Goal: Task Accomplishment & Management: Complete application form

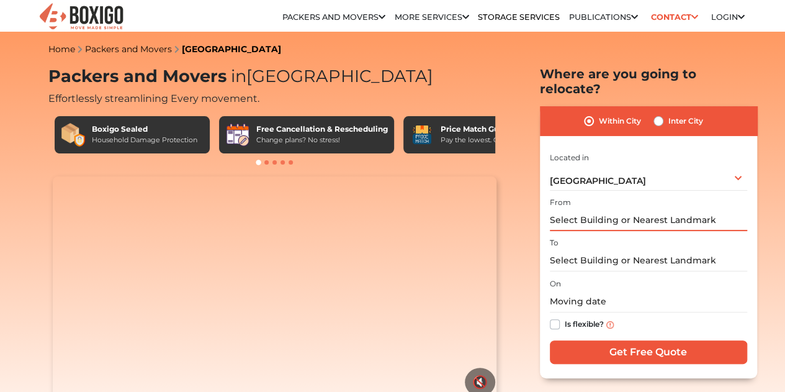
click at [595, 210] on input "text" at bounding box center [648, 220] width 197 height 22
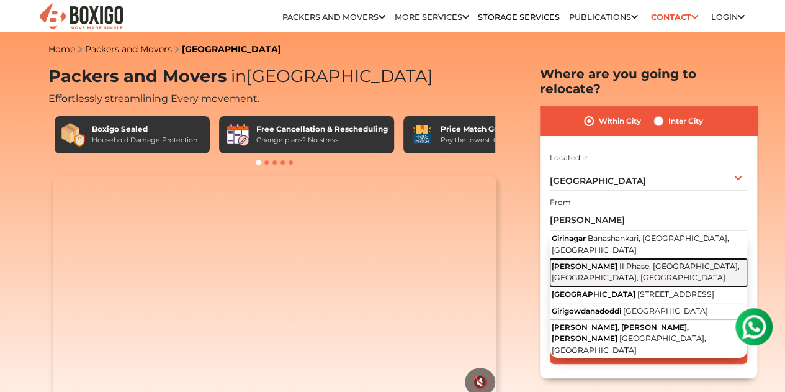
click at [601, 261] on span "II Phase, [GEOGRAPHIC_DATA], [GEOGRAPHIC_DATA], [GEOGRAPHIC_DATA]" at bounding box center [646, 271] width 188 height 21
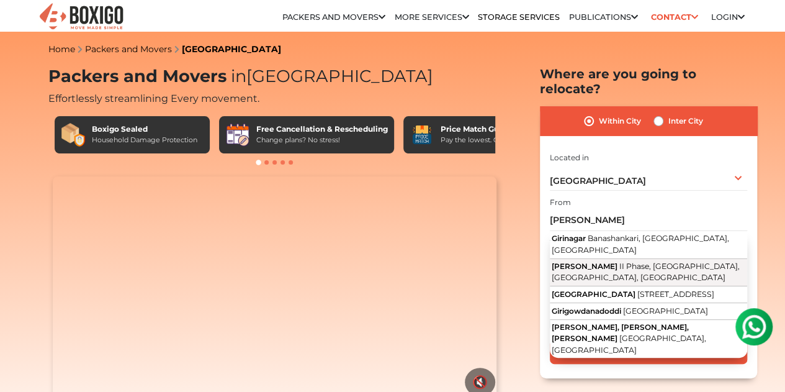
type input "[PERSON_NAME] Nagar, II Phase, [GEOGRAPHIC_DATA], [GEOGRAPHIC_DATA], [GEOGRAPHI…"
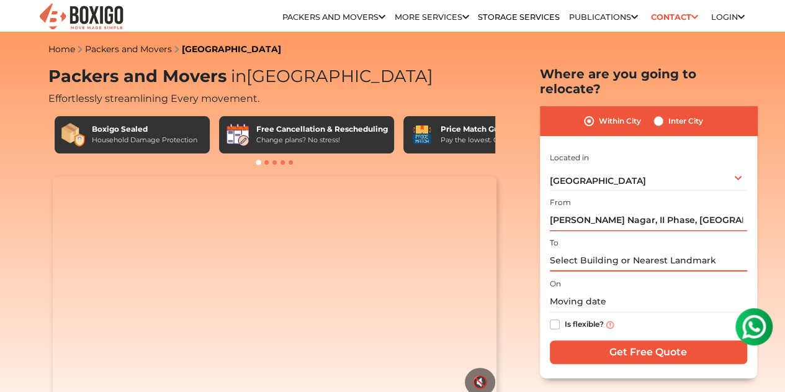
click at [592, 253] on input "text" at bounding box center [648, 260] width 197 height 22
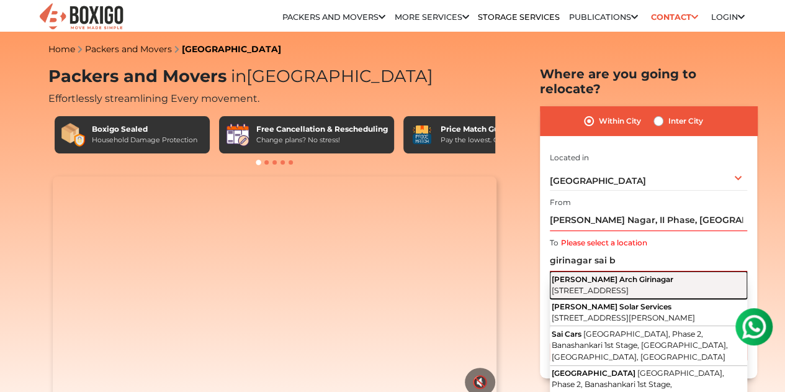
click at [602, 274] on button "[PERSON_NAME] Arch Girinagar Girinagar, Phase 2, Banashankari 3rd Stage, [GEOGR…" at bounding box center [648, 284] width 197 height 27
type input "[PERSON_NAME] Arch Girinagar, [GEOGRAPHIC_DATA], Phase 2, Banashankari 3rd Stag…"
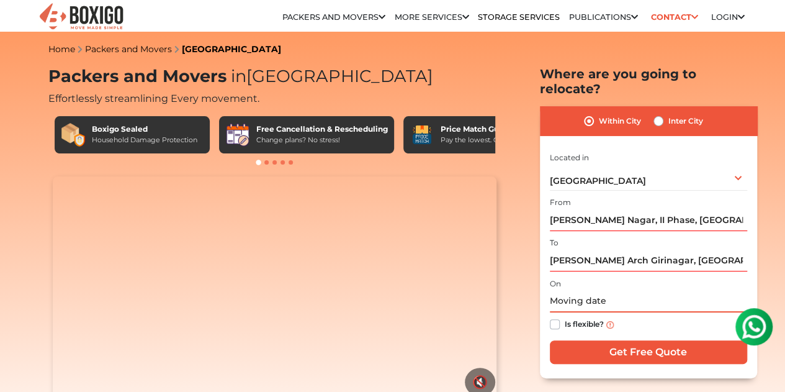
click at [590, 292] on input "text" at bounding box center [648, 301] width 197 height 22
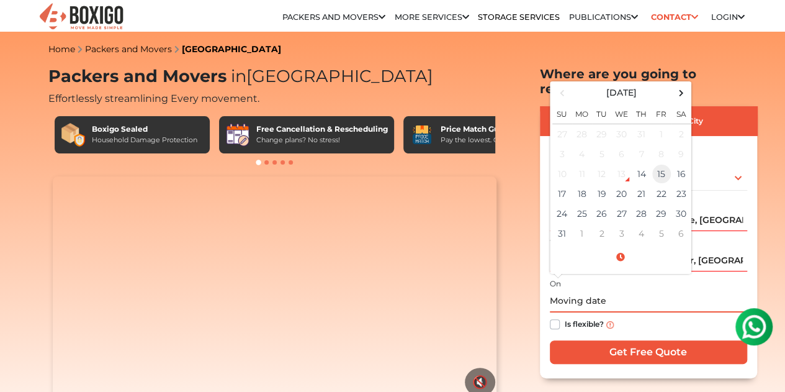
click at [659, 164] on td "15" at bounding box center [662, 174] width 20 height 20
type input "[DATE] 12:00 AM"
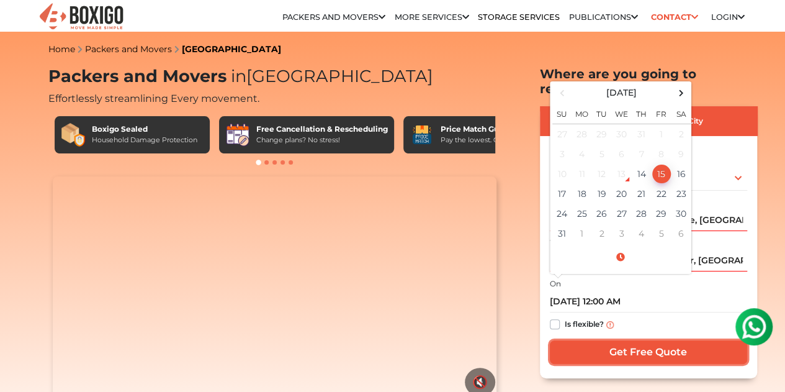
click at [622, 348] on input "Get Free Quote" at bounding box center [648, 352] width 197 height 24
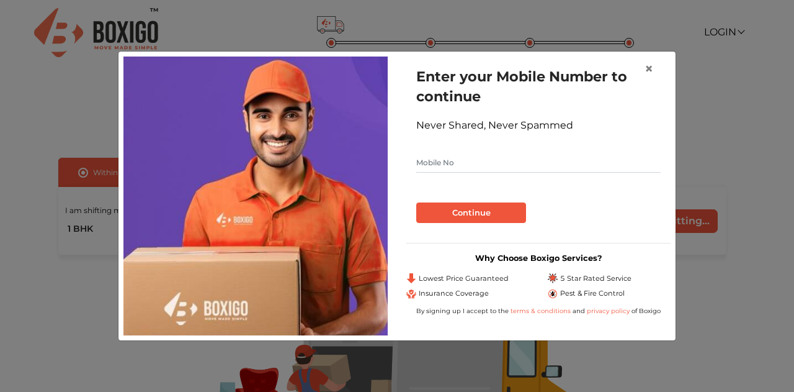
click at [456, 167] on input "text" at bounding box center [538, 163] width 245 height 20
type input "9902718181"
click at [468, 212] on button "Continue" at bounding box center [471, 212] width 110 height 21
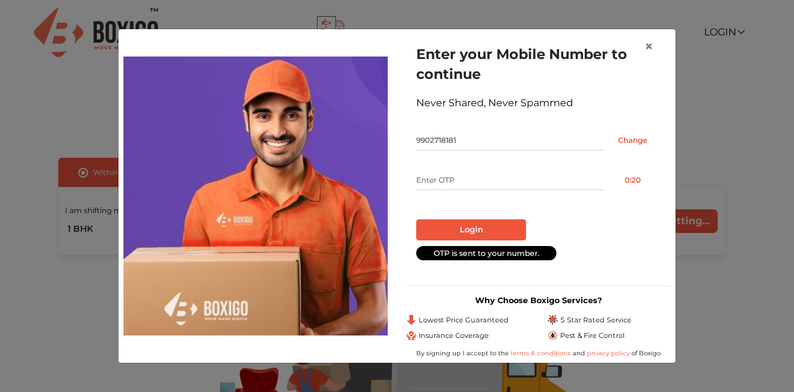
click at [477, 179] on input "text" at bounding box center [510, 180] width 188 height 20
type input "9118"
click at [473, 225] on button "Login" at bounding box center [471, 229] width 110 height 21
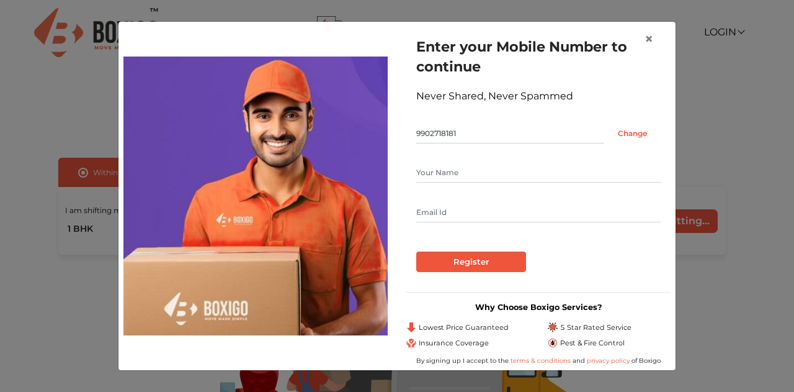
click at [473, 177] on input "text" at bounding box center [538, 173] width 245 height 20
type input "Pramod NG"
click at [469, 215] on input "text" at bounding box center [538, 212] width 245 height 20
type input "ngpramod@gmail.com"
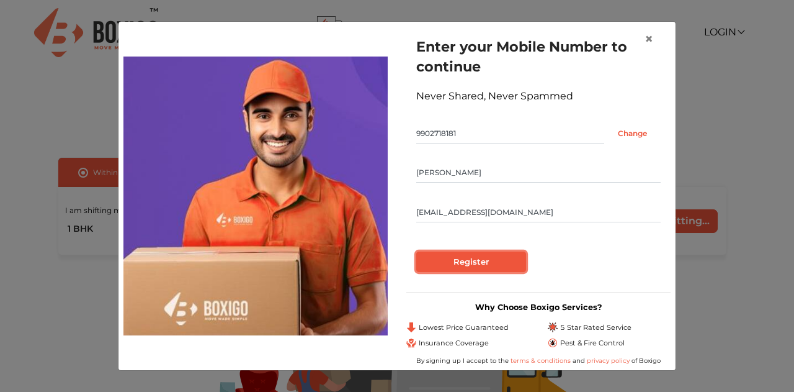
click at [469, 260] on input "Register" at bounding box center [471, 261] width 110 height 21
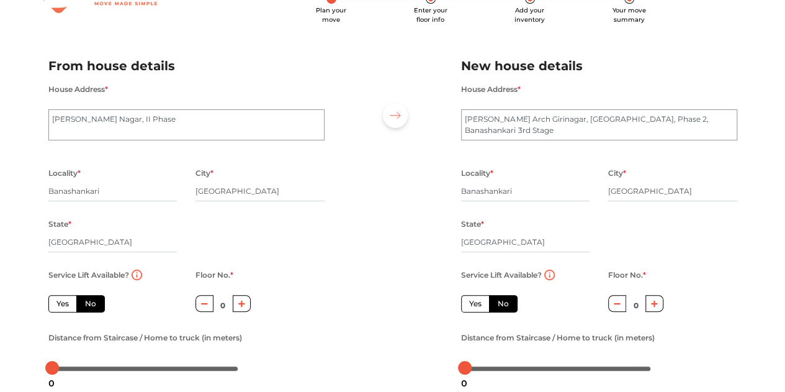
scroll to position [62, 0]
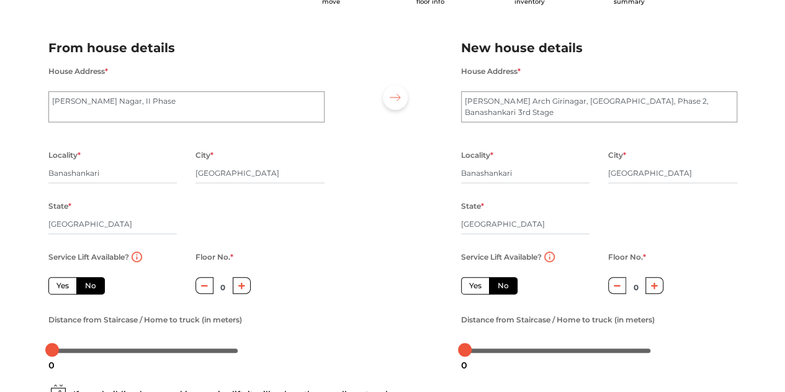
click at [650, 287] on button "button" at bounding box center [654, 285] width 18 height 17
type input "1"
click at [477, 290] on label "Yes" at bounding box center [475, 285] width 29 height 17
click at [477, 288] on input "Yes" at bounding box center [473, 284] width 8 height 8
radio input "true"
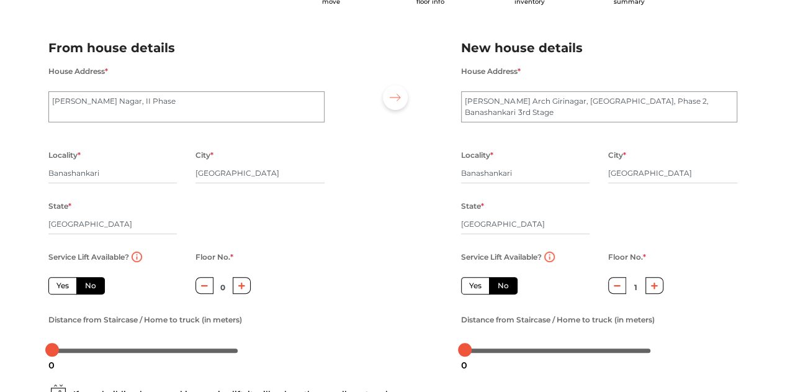
radio input "false"
type input "0"
click at [500, 287] on label "No" at bounding box center [503, 285] width 29 height 17
click at [500, 287] on input "No" at bounding box center [502, 284] width 8 height 8
radio input "true"
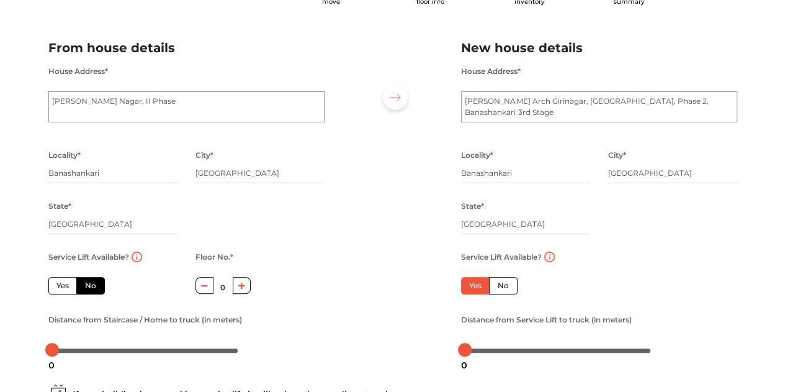
radio input "true"
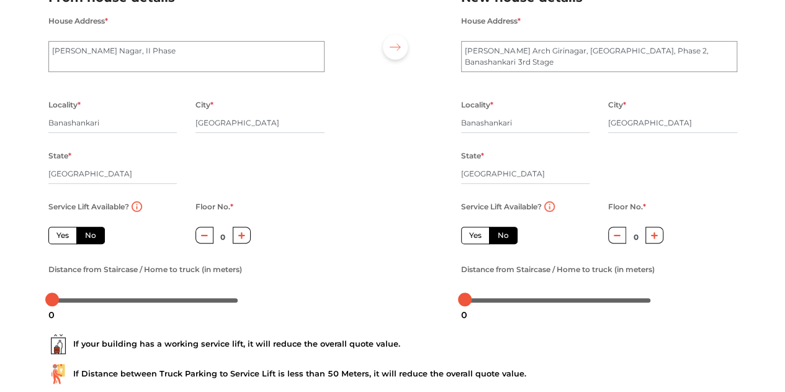
scroll to position [124, 0]
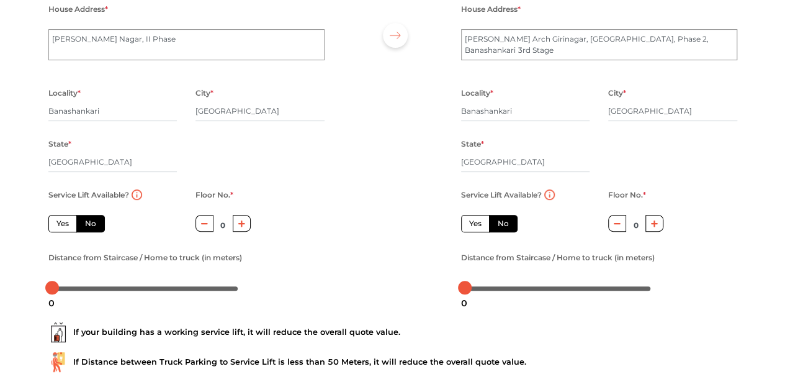
click at [660, 222] on button "button" at bounding box center [654, 223] width 18 height 17
type input "1"
click at [469, 294] on div "3" at bounding box center [470, 302] width 16 height 21
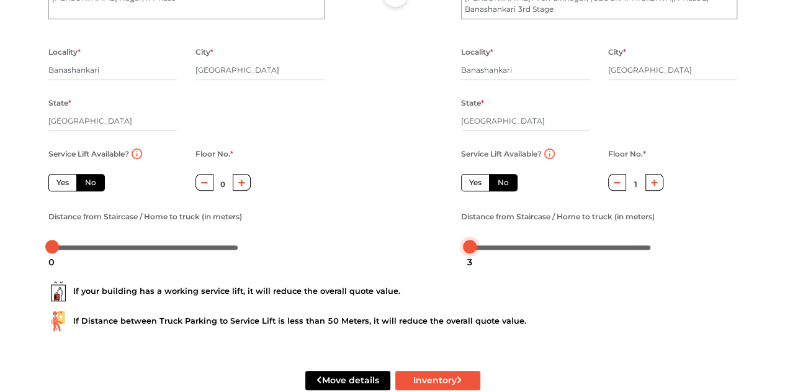
scroll to position [195, 0]
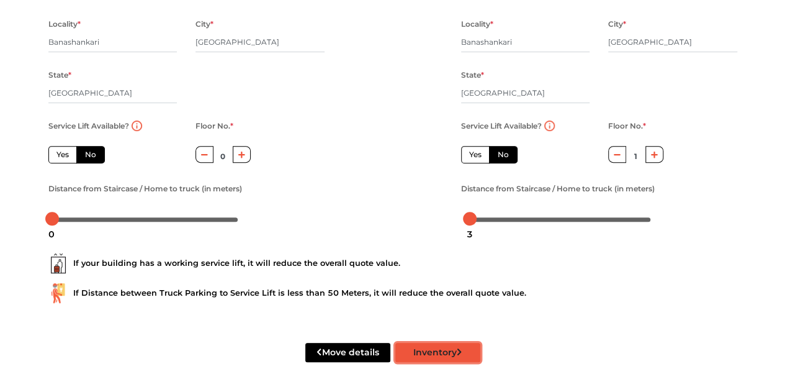
click at [443, 349] on button "Inventory" at bounding box center [437, 352] width 85 height 19
radio input "true"
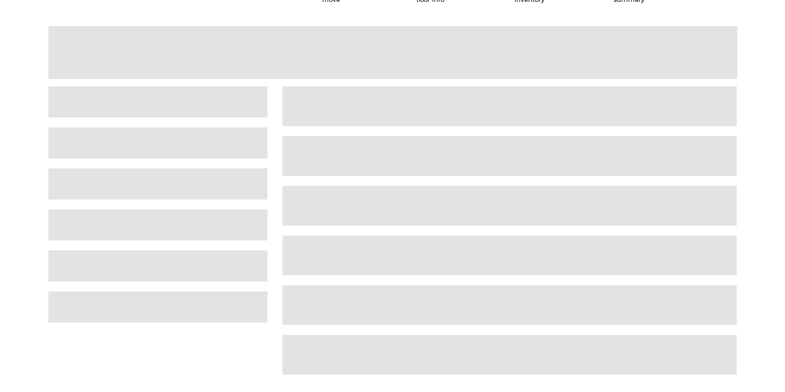
scroll to position [31, 0]
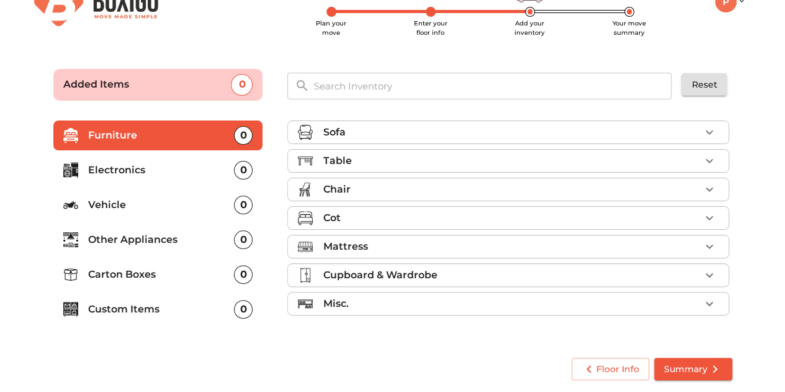
click at [451, 133] on div "Sofa" at bounding box center [511, 132] width 377 height 15
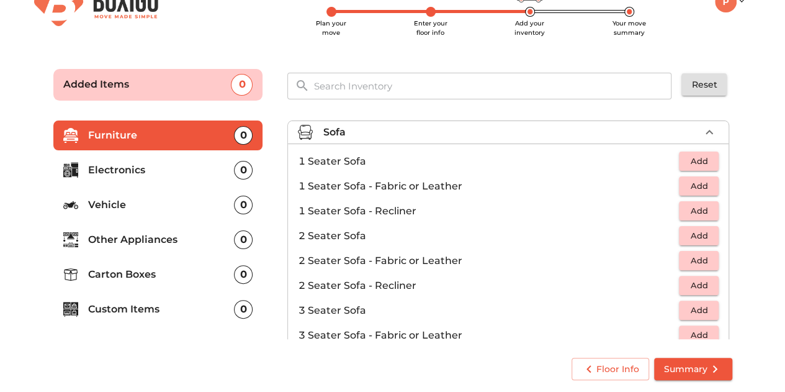
click at [697, 161] on span "Add" at bounding box center [698, 161] width 27 height 14
click at [702, 161] on icon "button" at bounding box center [709, 161] width 15 height 15
click at [706, 308] on span "Add" at bounding box center [698, 310] width 27 height 14
click at [706, 308] on icon "button" at bounding box center [709, 310] width 15 height 15
click at [665, 311] on icon "button" at bounding box center [671, 310] width 15 height 15
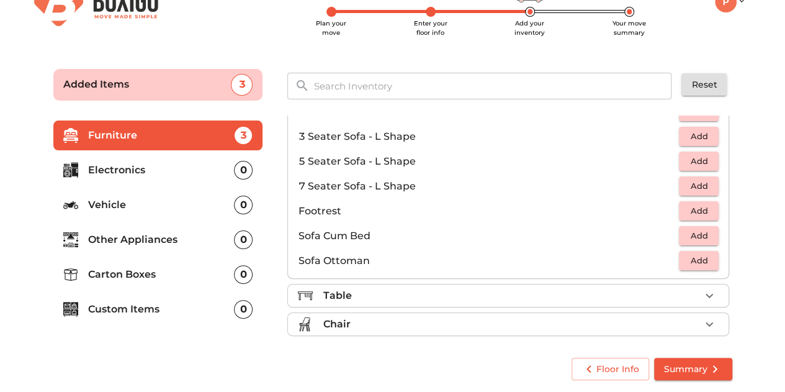
scroll to position [310, 0]
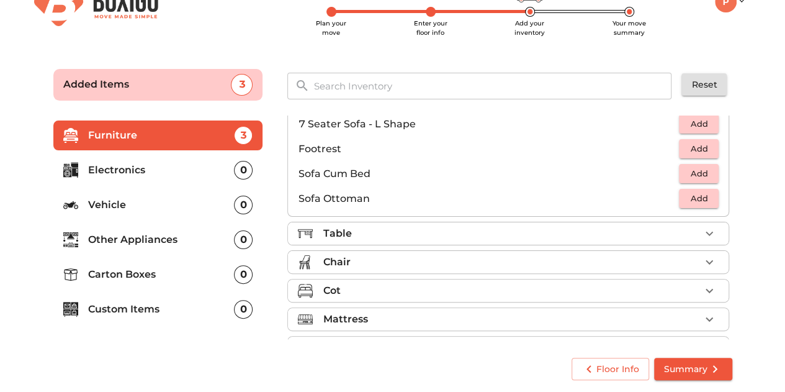
click at [521, 232] on div "Table" at bounding box center [511, 233] width 377 height 15
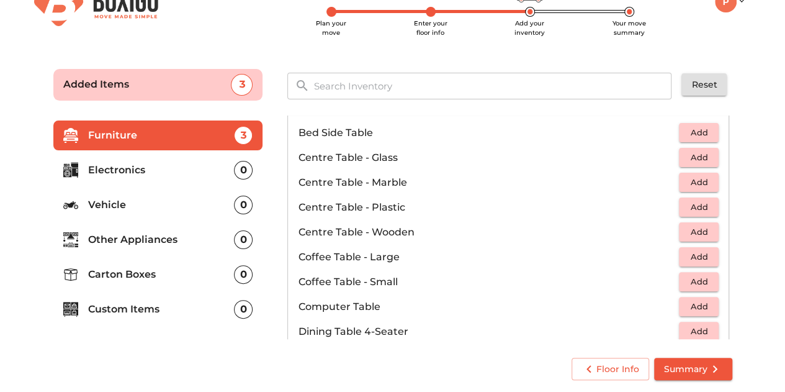
scroll to position [59, 0]
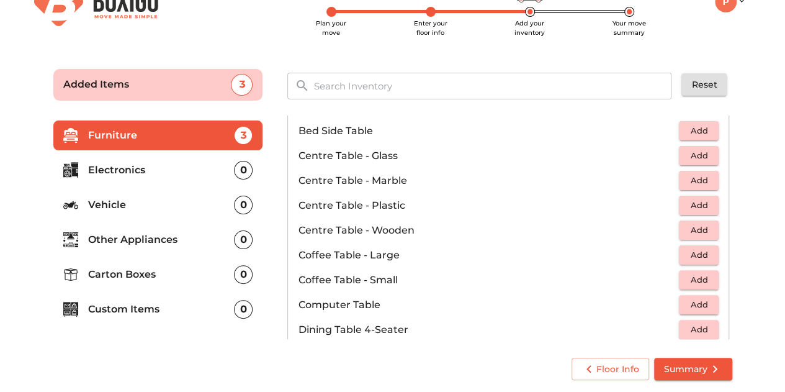
click at [701, 233] on span "Add" at bounding box center [698, 230] width 27 height 14
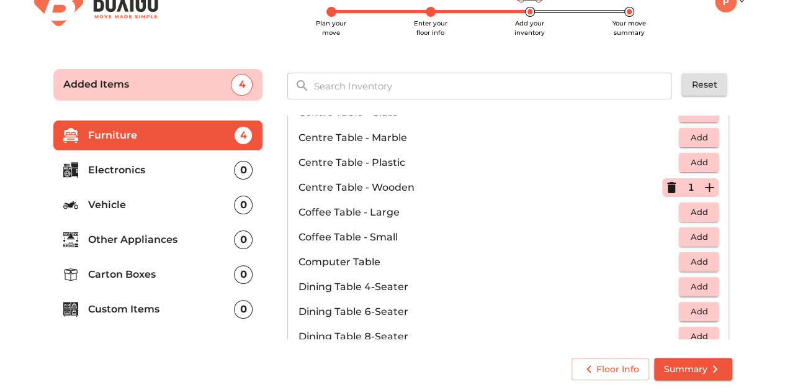
scroll to position [121, 0]
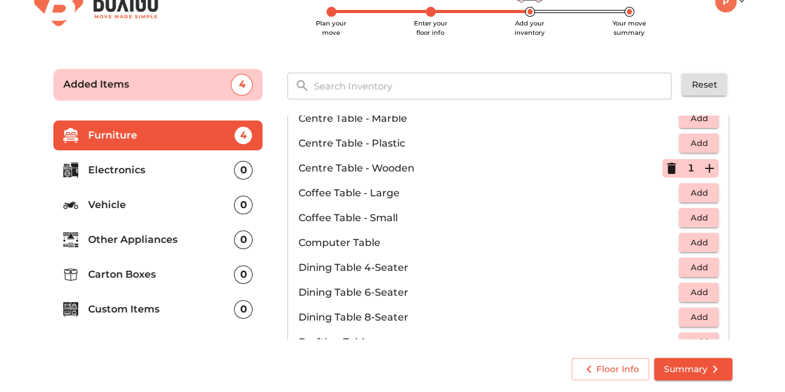
click at [689, 243] on span "Add" at bounding box center [698, 242] width 27 height 14
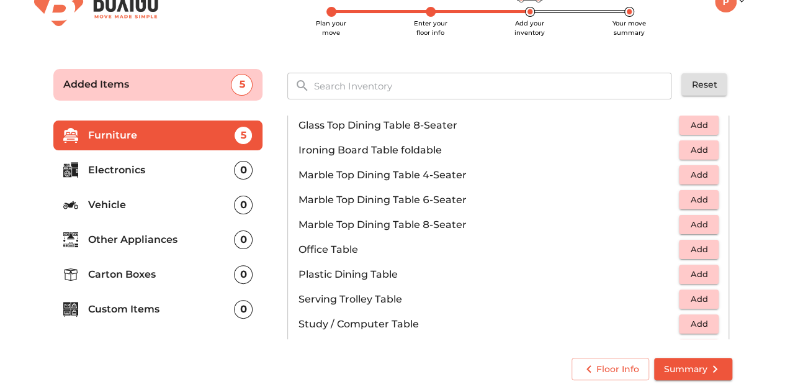
scroll to position [555, 0]
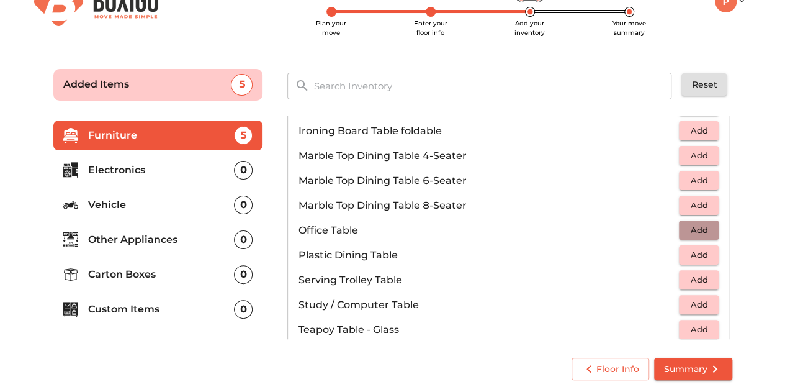
click at [694, 233] on span "Add" at bounding box center [698, 230] width 27 height 14
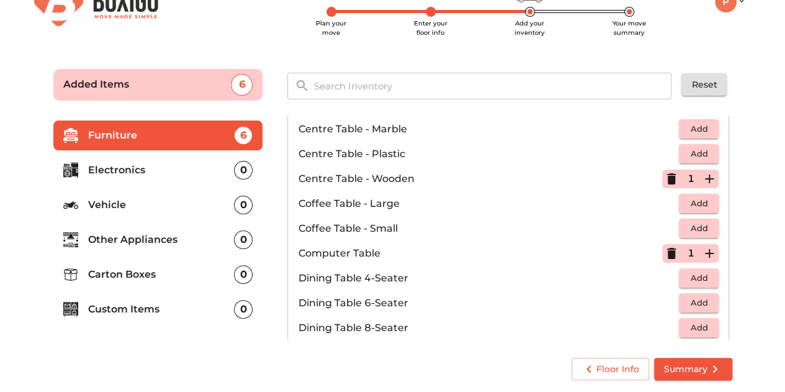
scroll to position [59, 0]
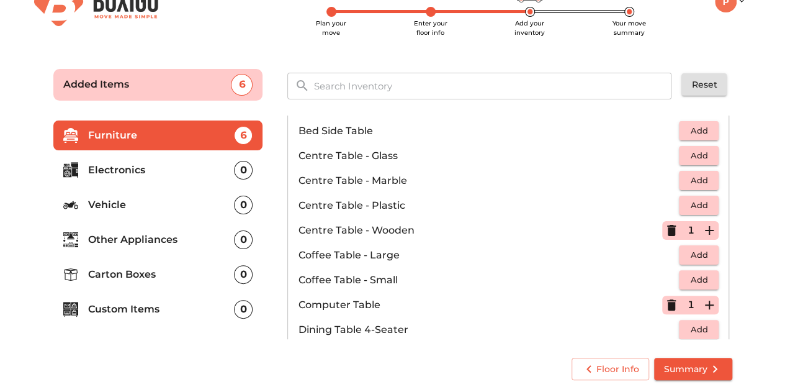
click at [667, 227] on icon "button" at bounding box center [671, 230] width 9 height 11
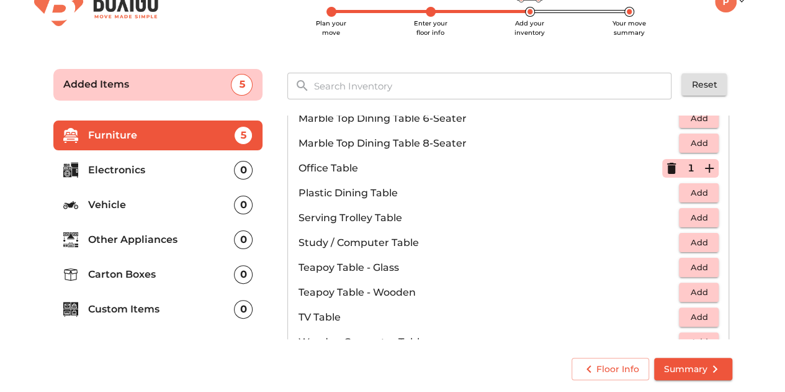
scroll to position [680, 0]
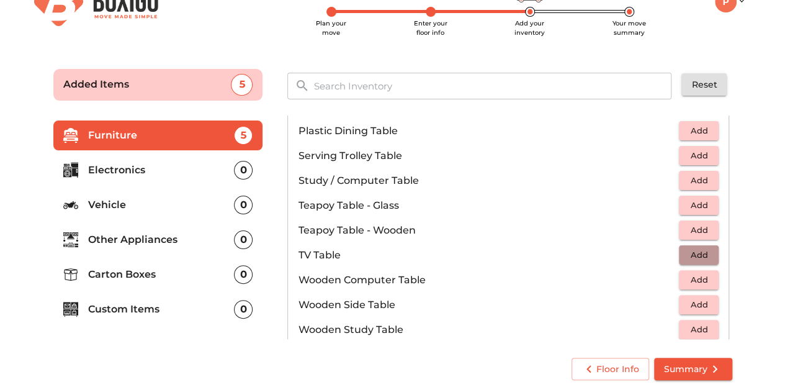
click at [685, 254] on span "Add" at bounding box center [698, 255] width 27 height 14
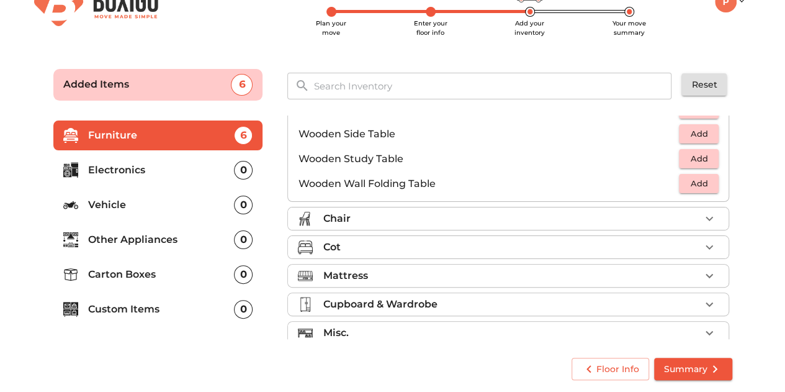
scroll to position [863, 0]
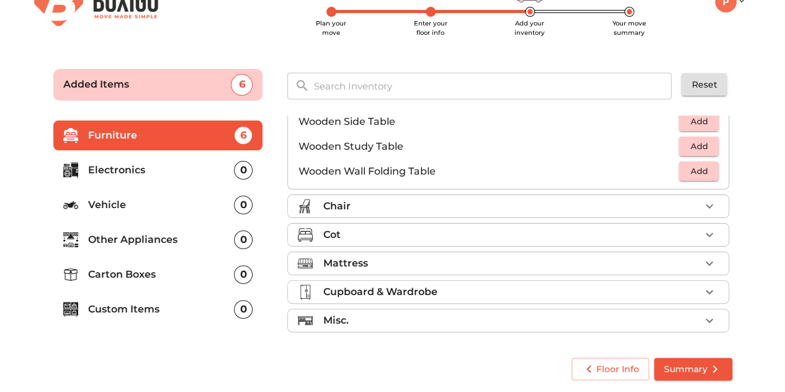
click at [629, 205] on div "Chair" at bounding box center [511, 206] width 377 height 15
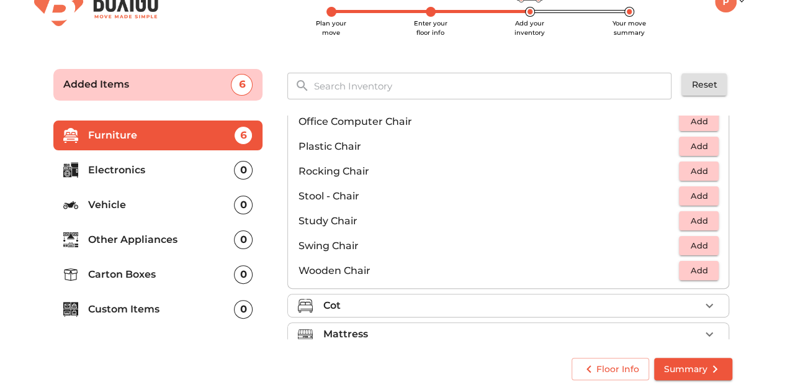
scroll to position [391, 0]
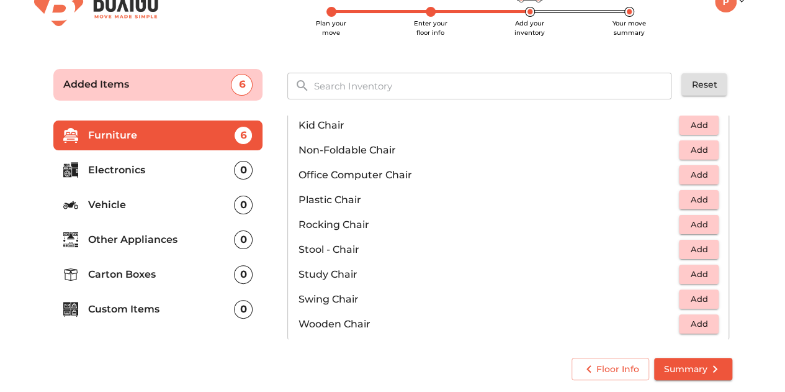
click at [688, 200] on span "Add" at bounding box center [698, 199] width 27 height 14
click at [688, 200] on p "1" at bounding box center [690, 199] width 7 height 15
click at [706, 200] on icon "button" at bounding box center [709, 199] width 15 height 15
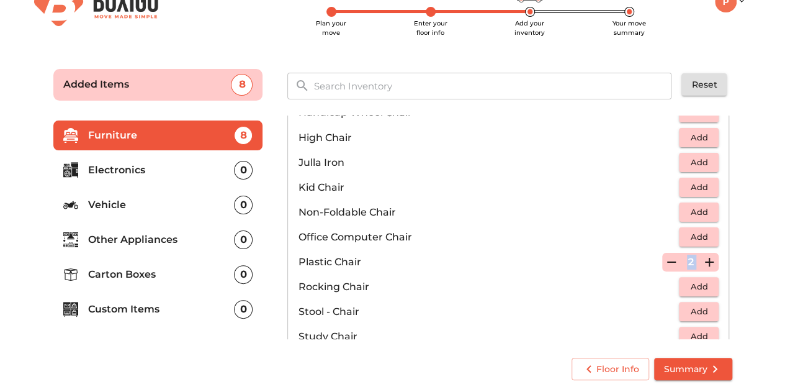
click at [704, 236] on span "Add" at bounding box center [698, 237] width 27 height 14
click at [699, 186] on span "Add" at bounding box center [698, 187] width 27 height 14
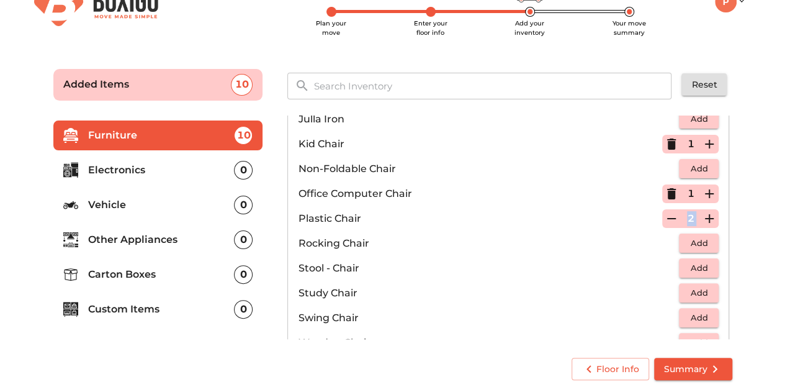
scroll to position [496, 0]
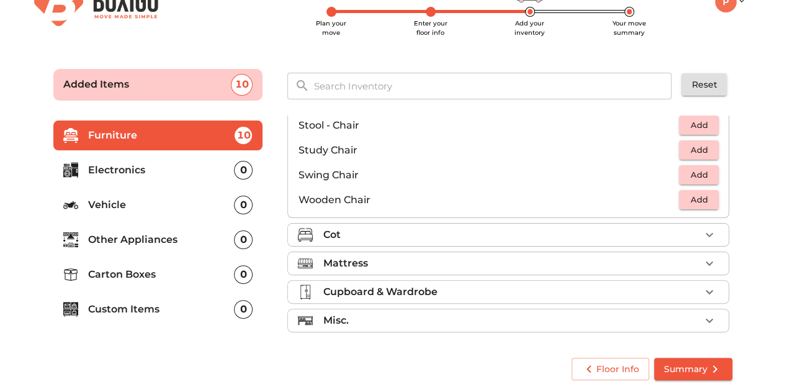
click at [407, 231] on div "Cot" at bounding box center [511, 234] width 377 height 15
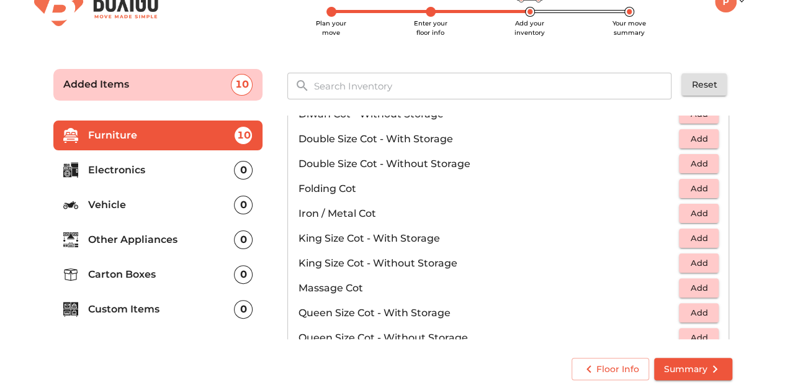
scroll to position [212, 0]
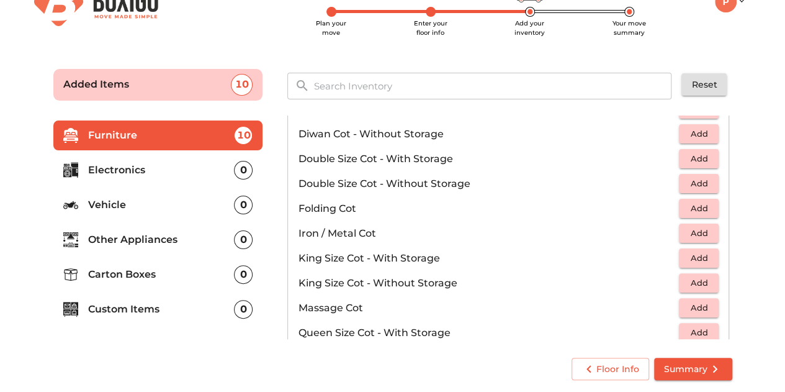
click at [698, 182] on span "Add" at bounding box center [698, 183] width 27 height 14
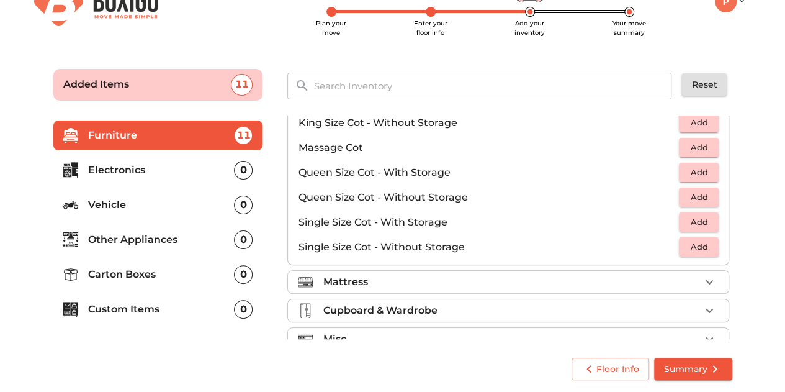
scroll to position [391, 0]
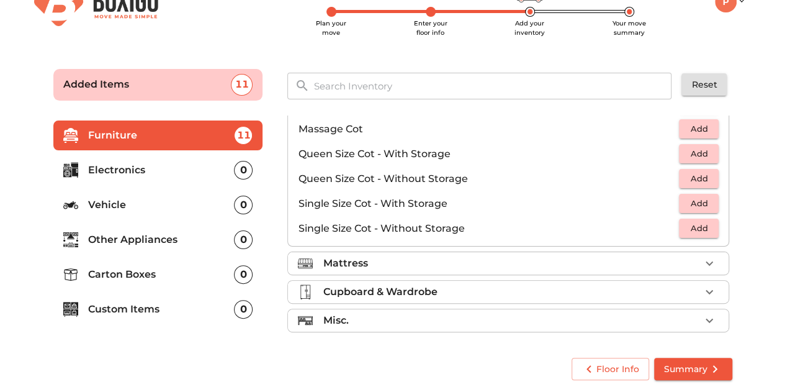
click at [626, 264] on div "Mattress" at bounding box center [511, 263] width 377 height 15
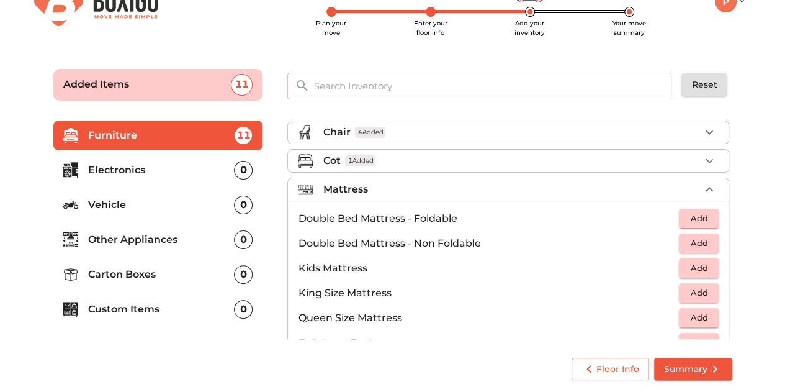
scroll to position [77, 0]
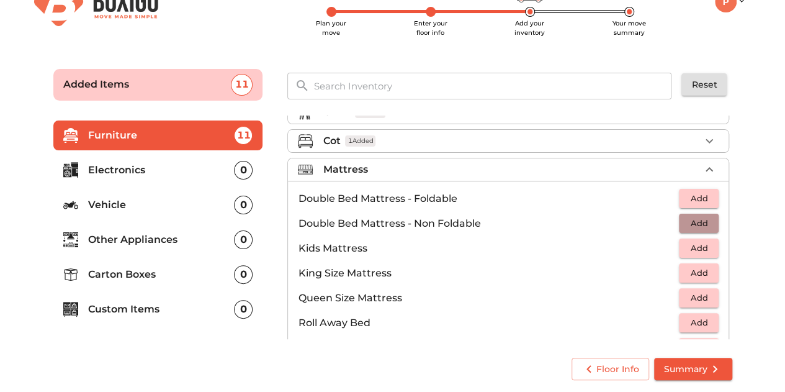
click at [696, 220] on span "Add" at bounding box center [698, 223] width 27 height 14
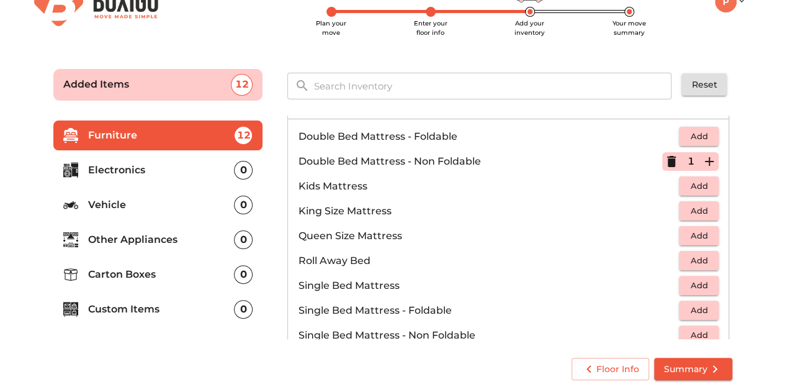
click at [696, 183] on span "Add" at bounding box center [698, 186] width 27 height 14
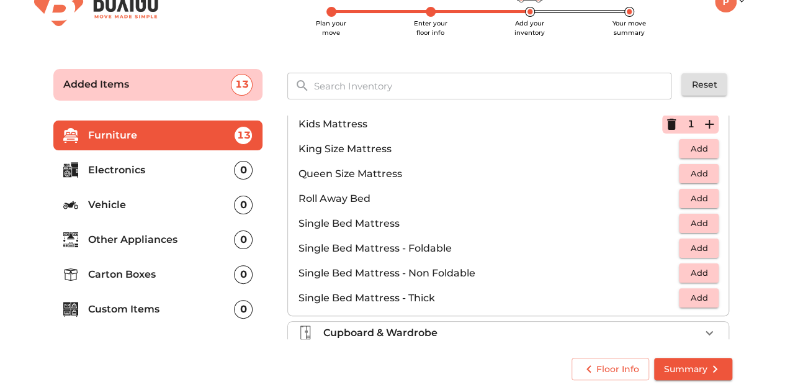
click at [698, 244] on span "Add" at bounding box center [698, 248] width 27 height 14
click at [707, 245] on icon "button" at bounding box center [709, 248] width 15 height 15
click at [694, 268] on span "Add" at bounding box center [698, 273] width 27 height 14
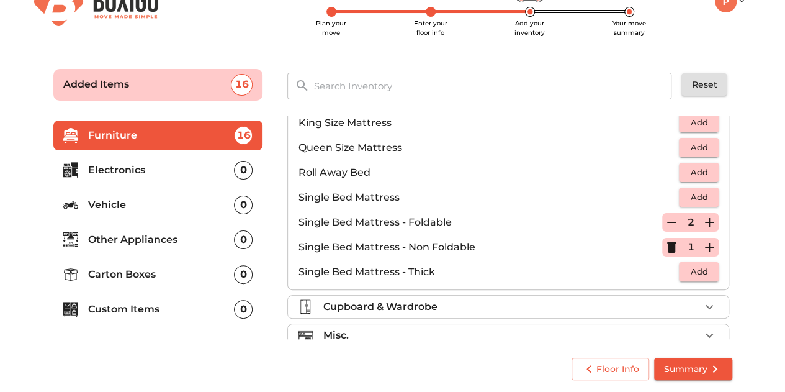
scroll to position [242, 0]
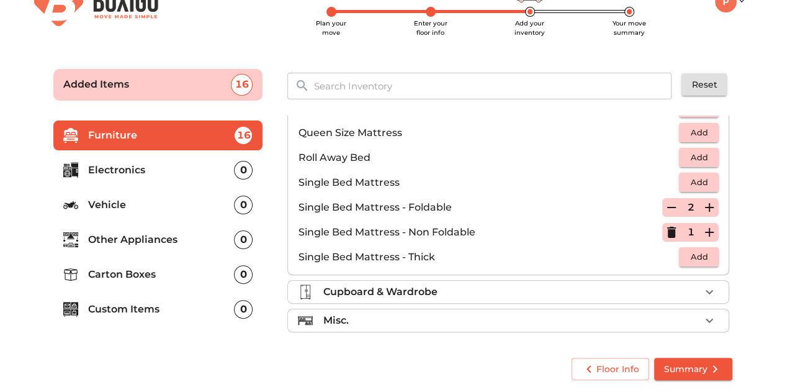
click at [593, 294] on div "Cupboard & Wardrobe" at bounding box center [511, 291] width 377 height 15
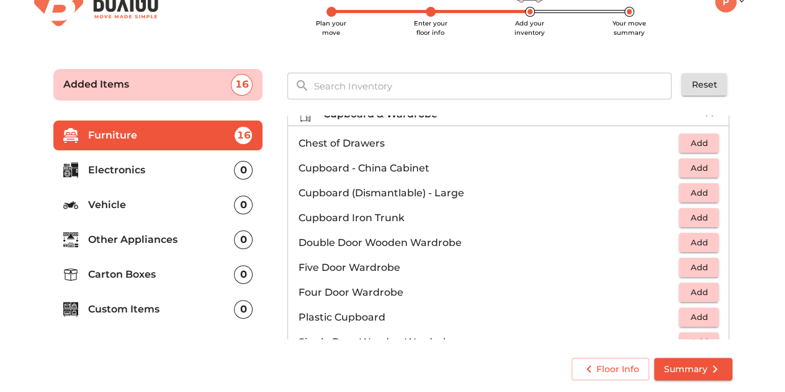
scroll to position [180, 0]
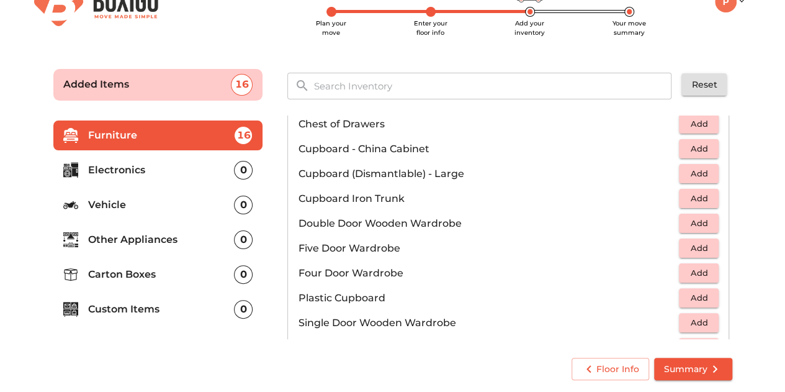
click at [689, 222] on span "Add" at bounding box center [698, 223] width 27 height 14
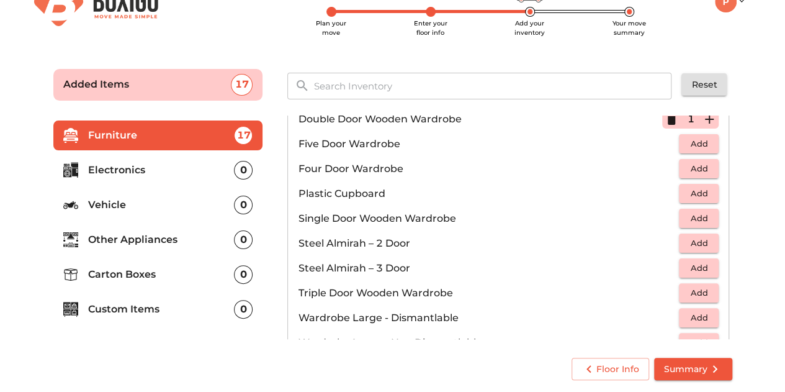
scroll to position [304, 0]
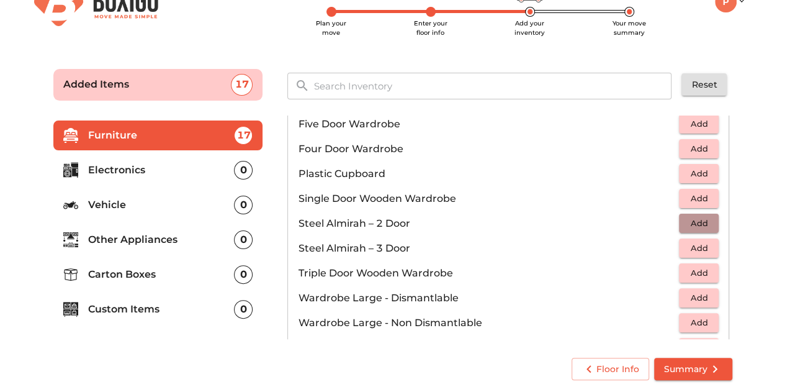
click at [700, 223] on span "Add" at bounding box center [698, 223] width 27 height 14
click at [705, 220] on icon "button" at bounding box center [709, 223] width 9 height 9
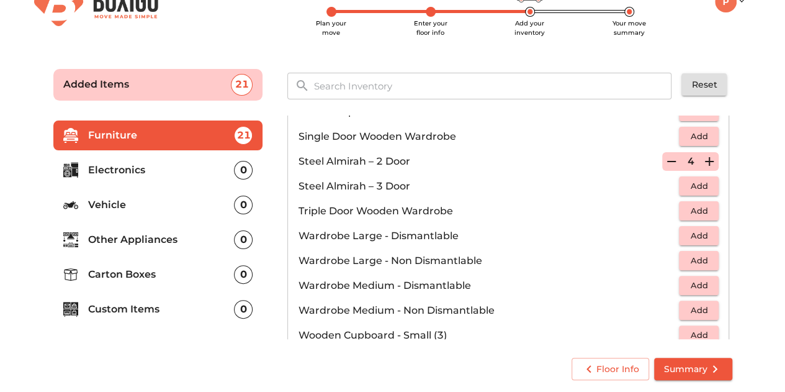
scroll to position [416, 0]
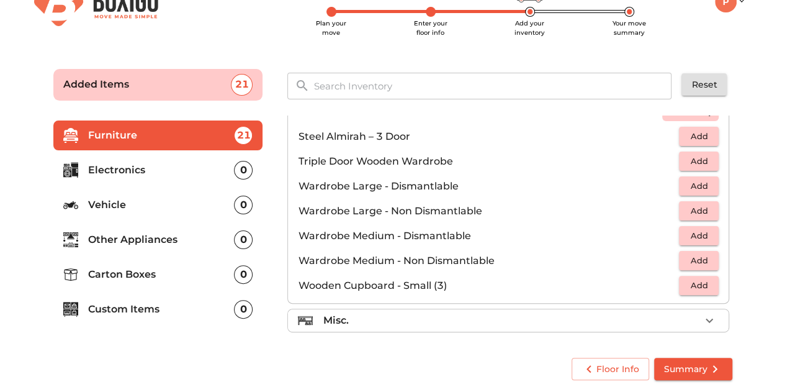
click at [602, 317] on div "Misc." at bounding box center [511, 320] width 377 height 15
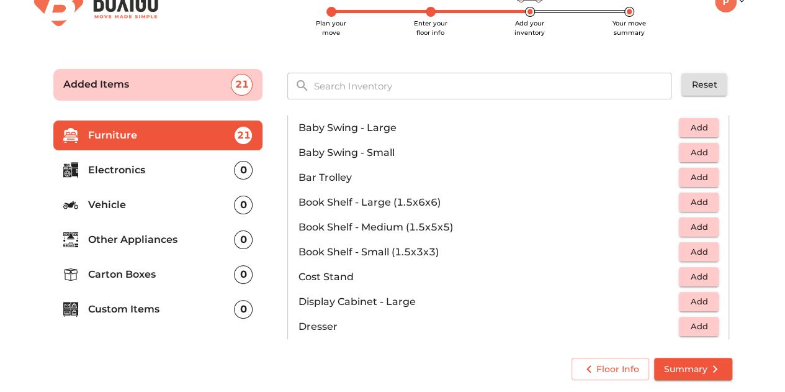
scroll to position [168, 0]
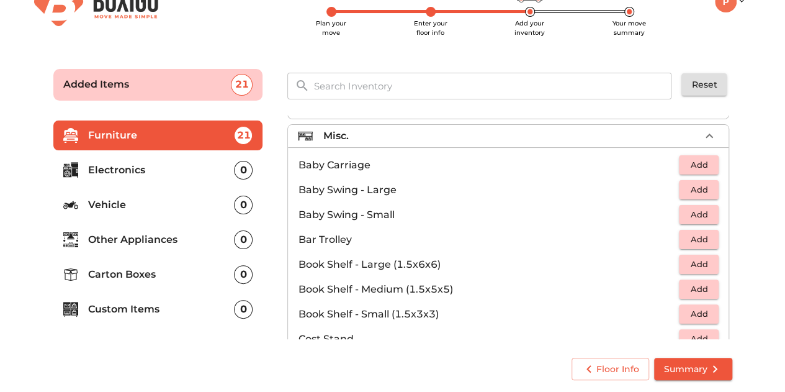
click at [697, 290] on span "Add" at bounding box center [698, 289] width 27 height 14
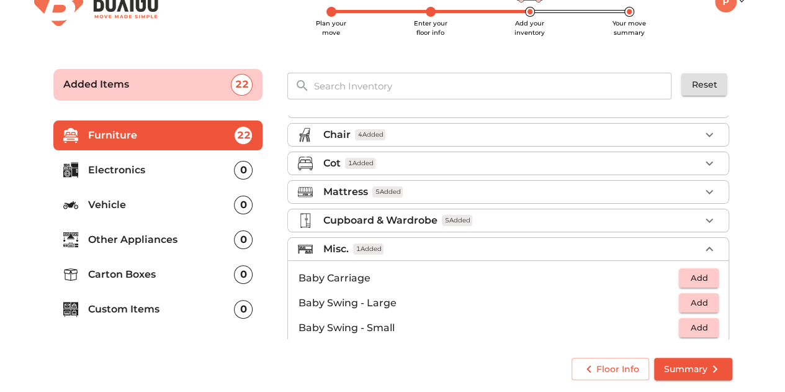
scroll to position [43, 0]
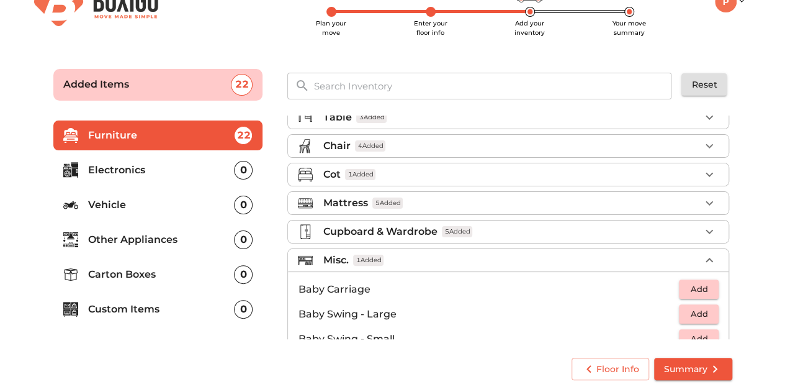
click at [560, 237] on li "Cupboard & Wardrobe 5 Added" at bounding box center [508, 231] width 441 height 22
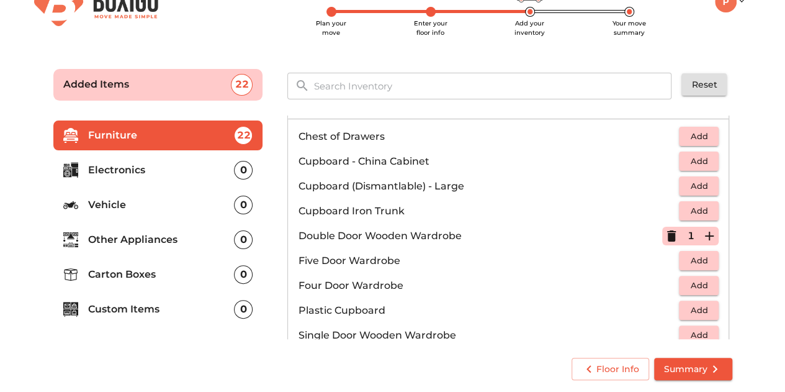
scroll to position [230, 0]
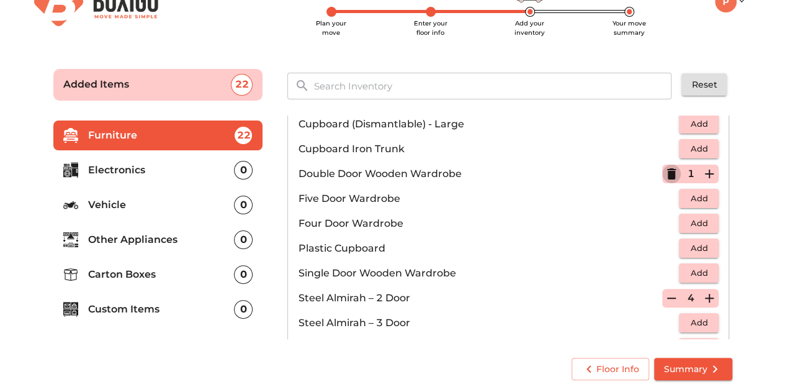
click at [667, 172] on icon "button" at bounding box center [671, 173] width 9 height 11
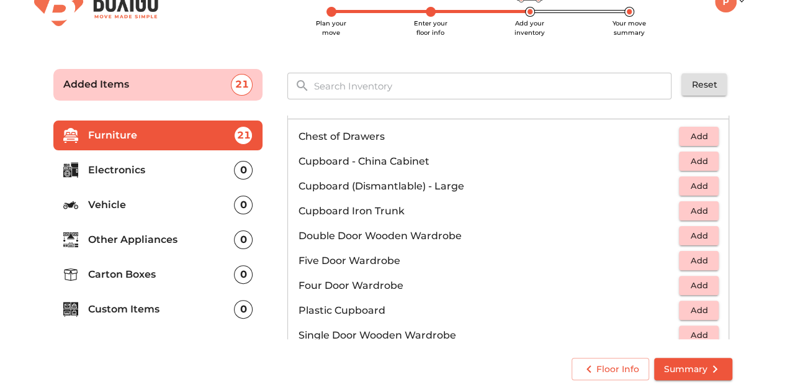
scroll to position [105, 0]
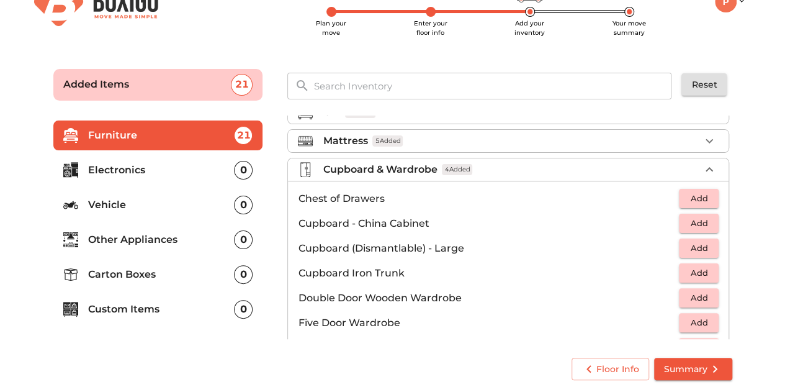
click at [570, 166] on div "Cupboard & Wardrobe 4 Added" at bounding box center [511, 169] width 377 height 15
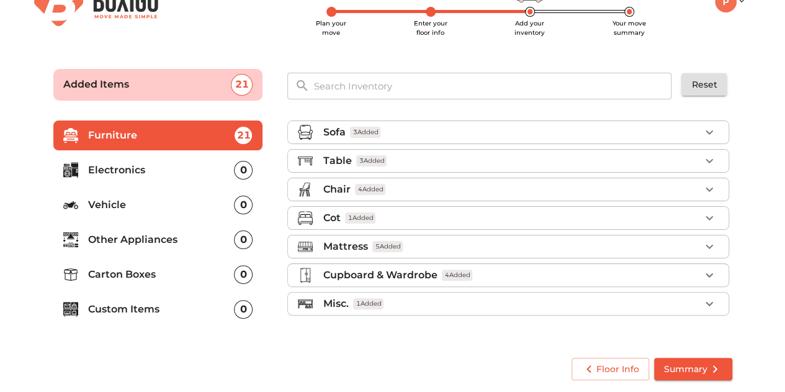
scroll to position [0, 0]
click at [545, 297] on div "Misc. 1 Added" at bounding box center [511, 303] width 377 height 15
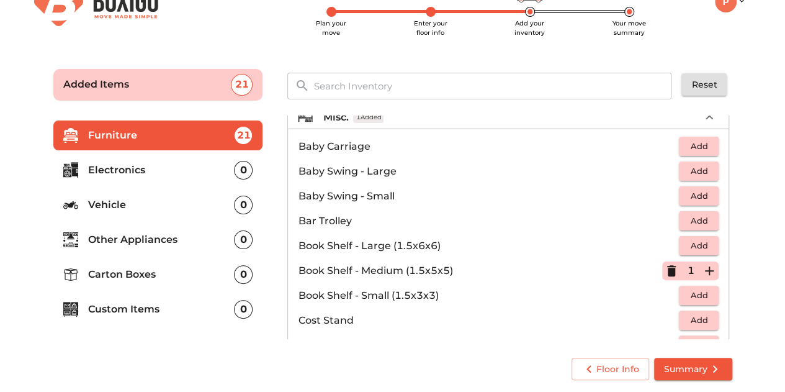
scroll to position [124, 0]
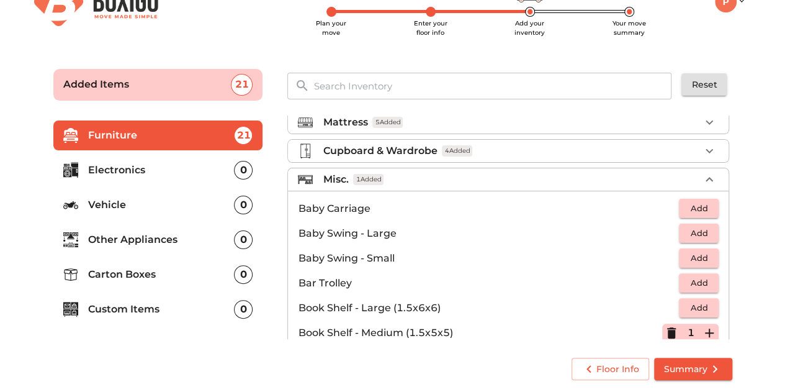
click at [587, 148] on div "Cupboard & Wardrobe 4 Added" at bounding box center [511, 150] width 377 height 15
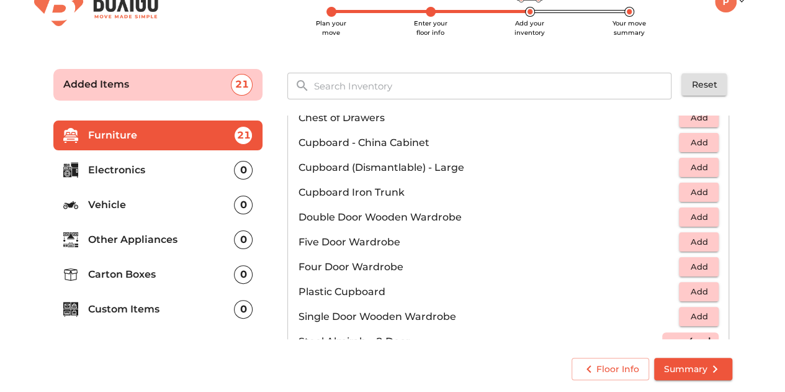
scroll to position [248, 0]
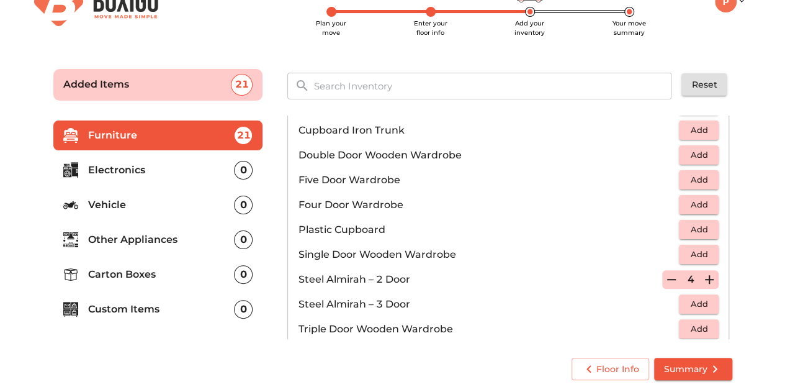
click at [701, 223] on span "Add" at bounding box center [698, 229] width 27 height 14
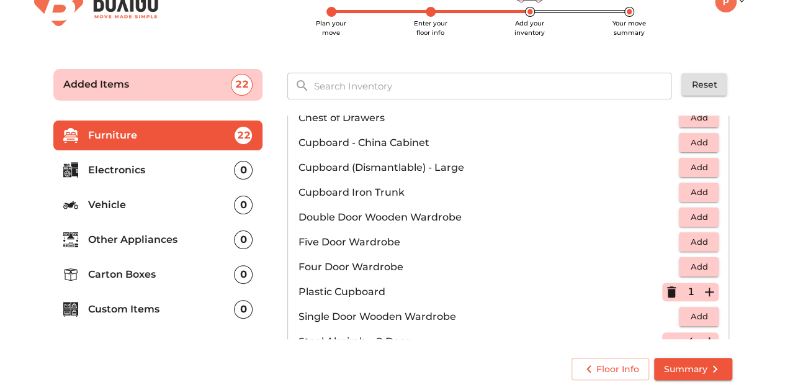
scroll to position [124, 0]
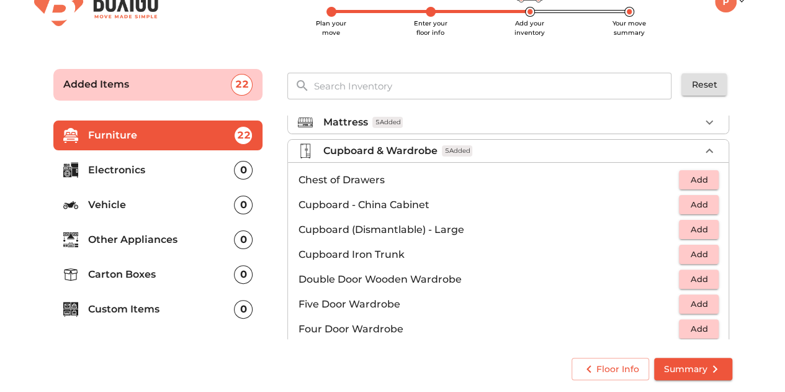
click at [521, 153] on div "Cupboard & Wardrobe 5 Added" at bounding box center [511, 150] width 377 height 15
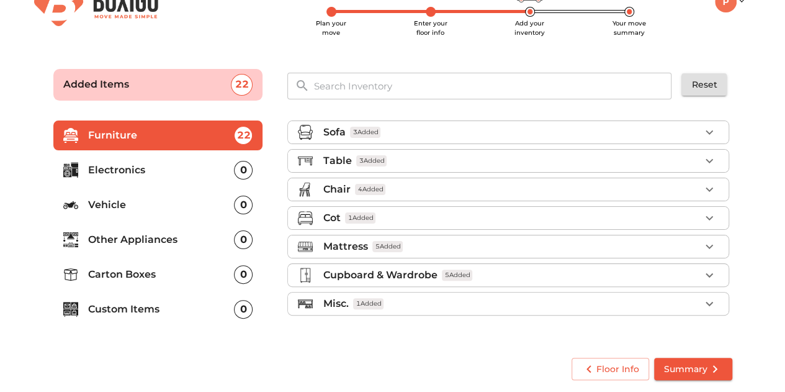
scroll to position [0, 0]
click at [516, 301] on div "Misc. 1 Added" at bounding box center [511, 303] width 377 height 15
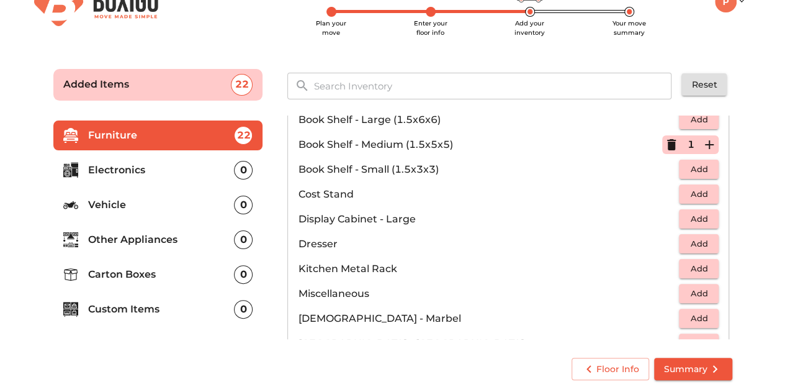
scroll to position [372, 0]
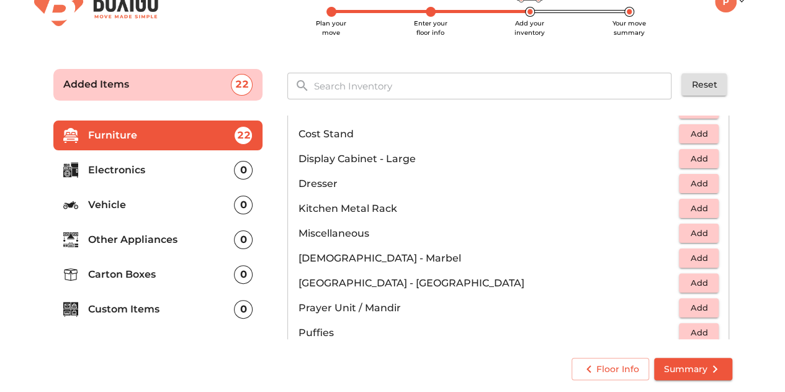
click at [685, 201] on span "Add" at bounding box center [698, 208] width 27 height 14
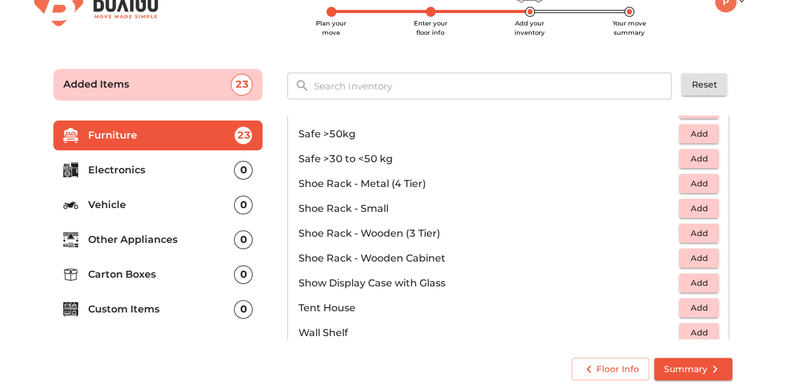
scroll to position [664, 0]
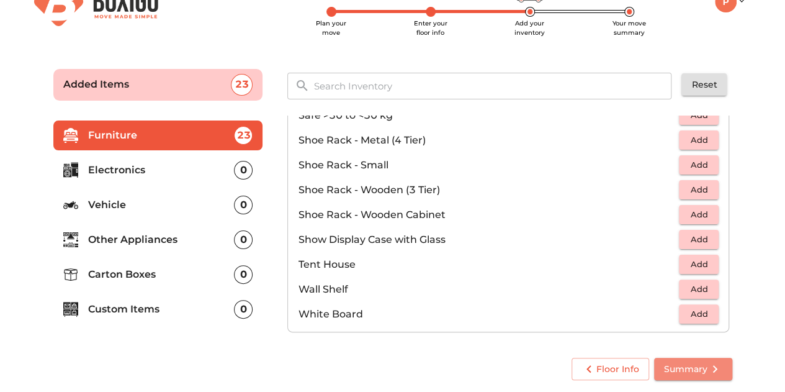
click at [693, 367] on span "Summary" at bounding box center [693, 369] width 58 height 16
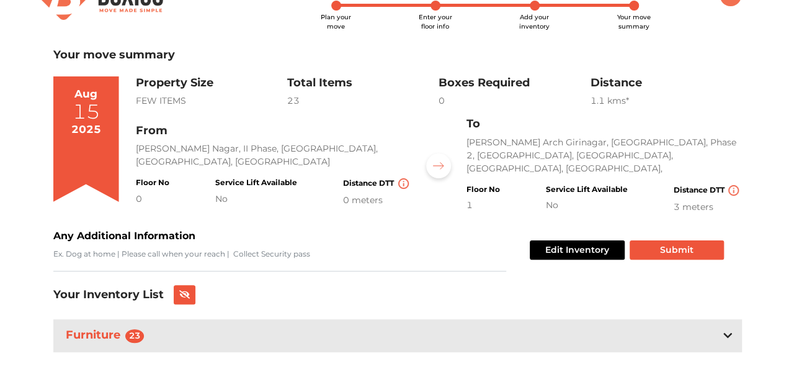
scroll to position [38, 0]
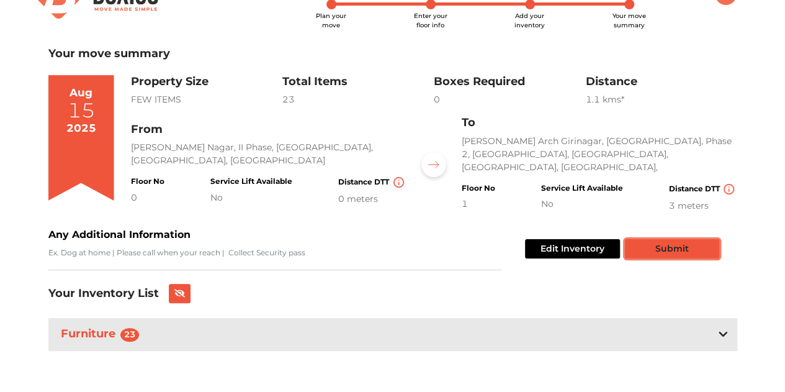
click at [684, 246] on button "Submit" at bounding box center [672, 248] width 94 height 19
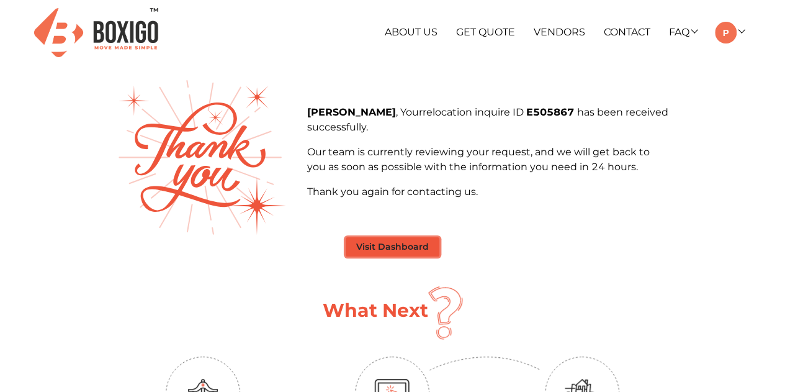
click at [406, 249] on button "Visit Dashboard" at bounding box center [393, 246] width 94 height 19
